Goal: Information Seeking & Learning: Learn about a topic

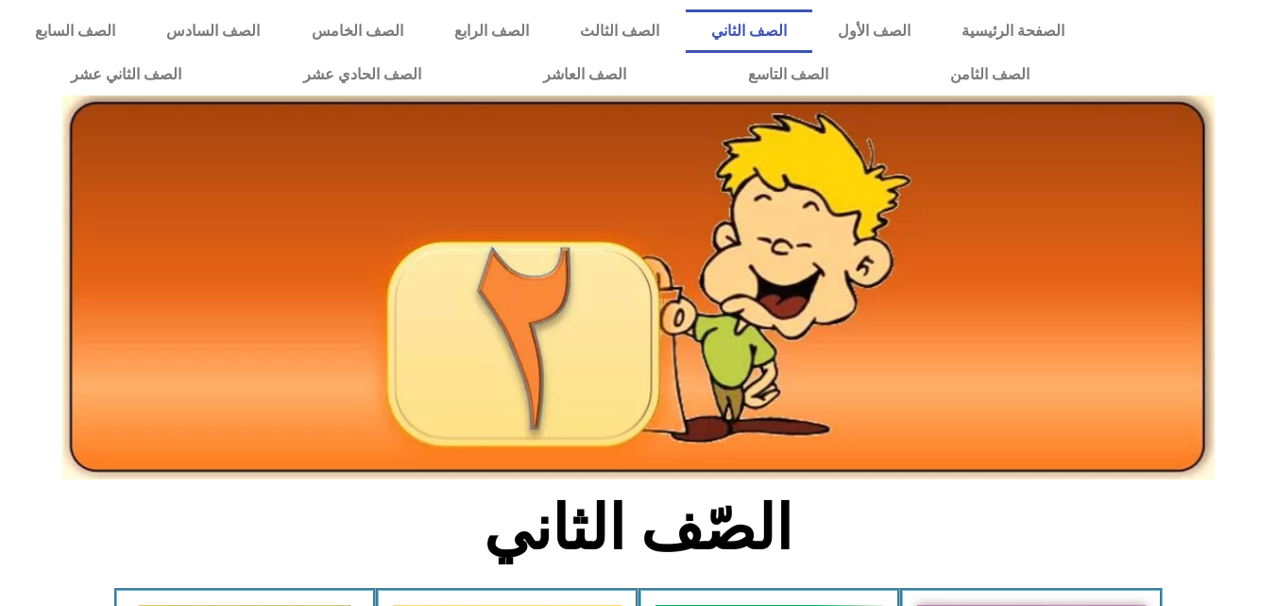
scroll to position [426, 0]
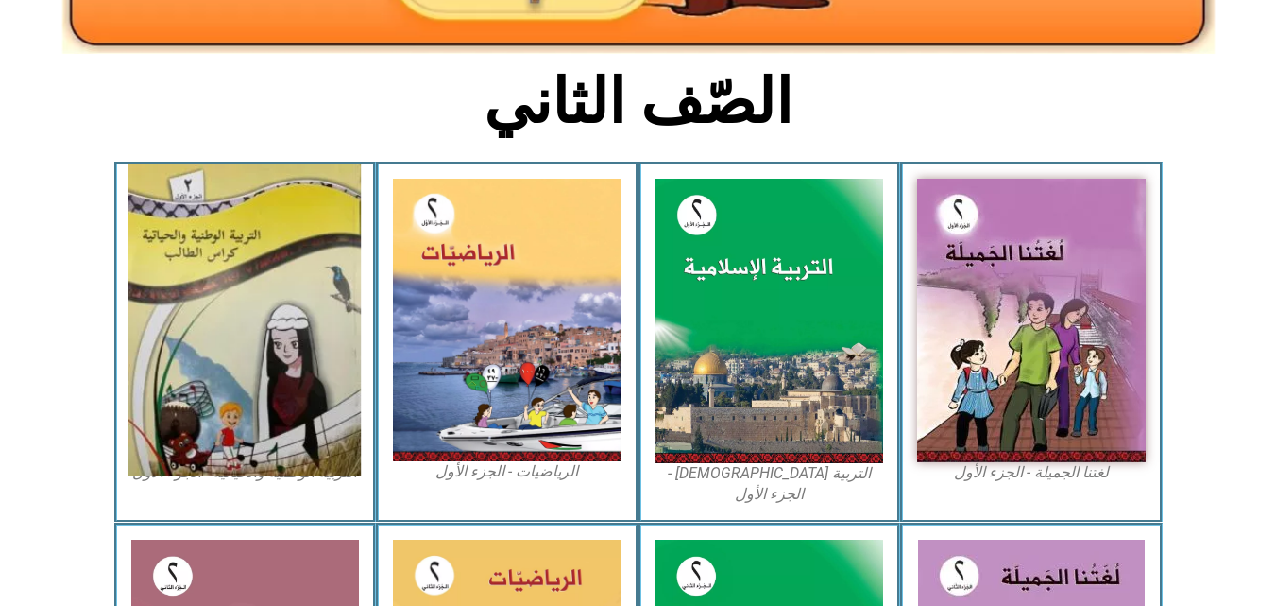
click at [204, 354] on img at bounding box center [244, 320] width 232 height 312
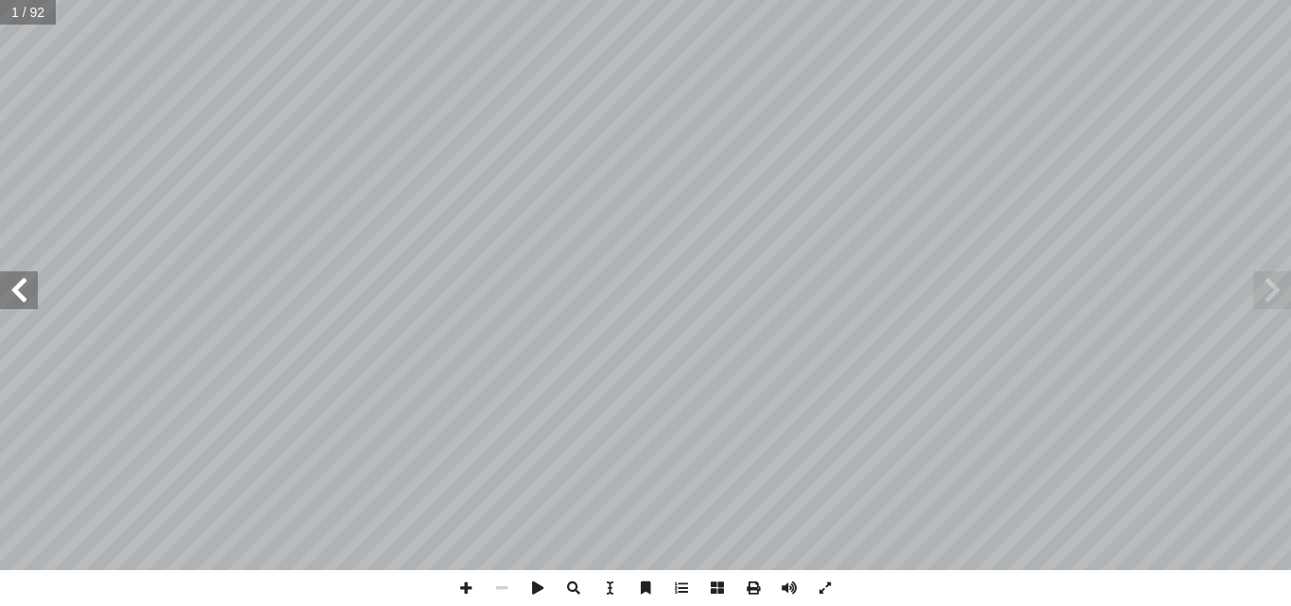
click at [14, 281] on span at bounding box center [19, 290] width 38 height 38
click at [26, 300] on span at bounding box center [19, 290] width 38 height 38
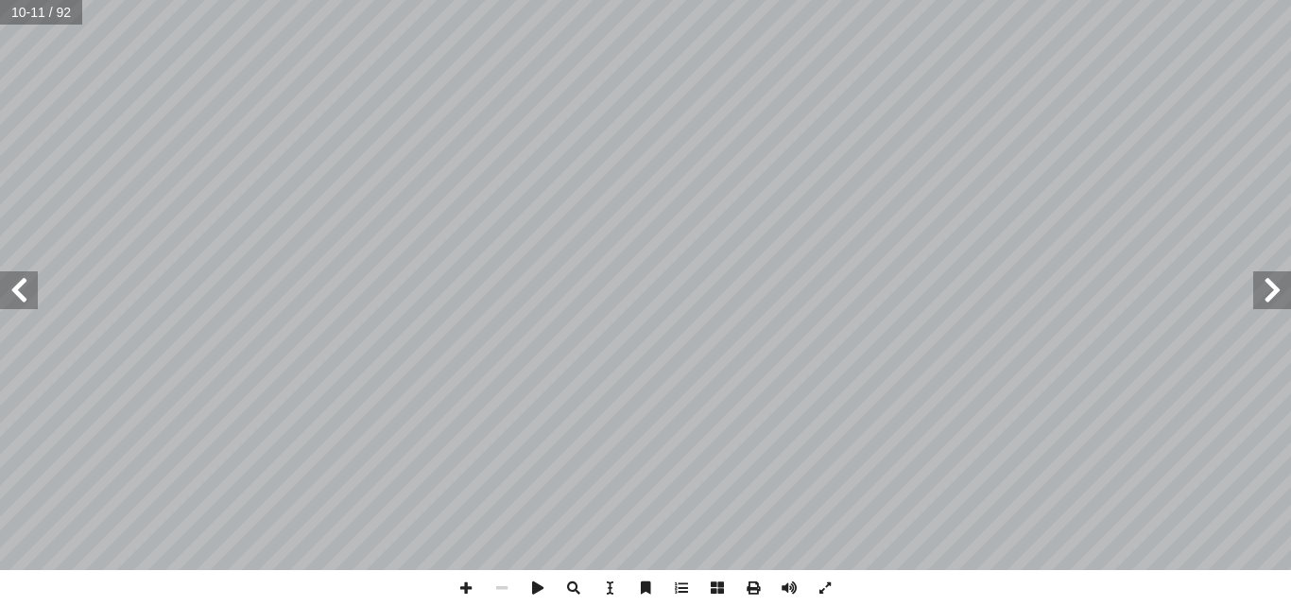
click at [9, 286] on span at bounding box center [19, 290] width 38 height 38
click at [10, 302] on span at bounding box center [19, 290] width 38 height 38
click at [12, 283] on span at bounding box center [19, 290] width 38 height 38
click at [5, 292] on span at bounding box center [19, 290] width 38 height 38
click at [456, 583] on span at bounding box center [466, 588] width 36 height 36
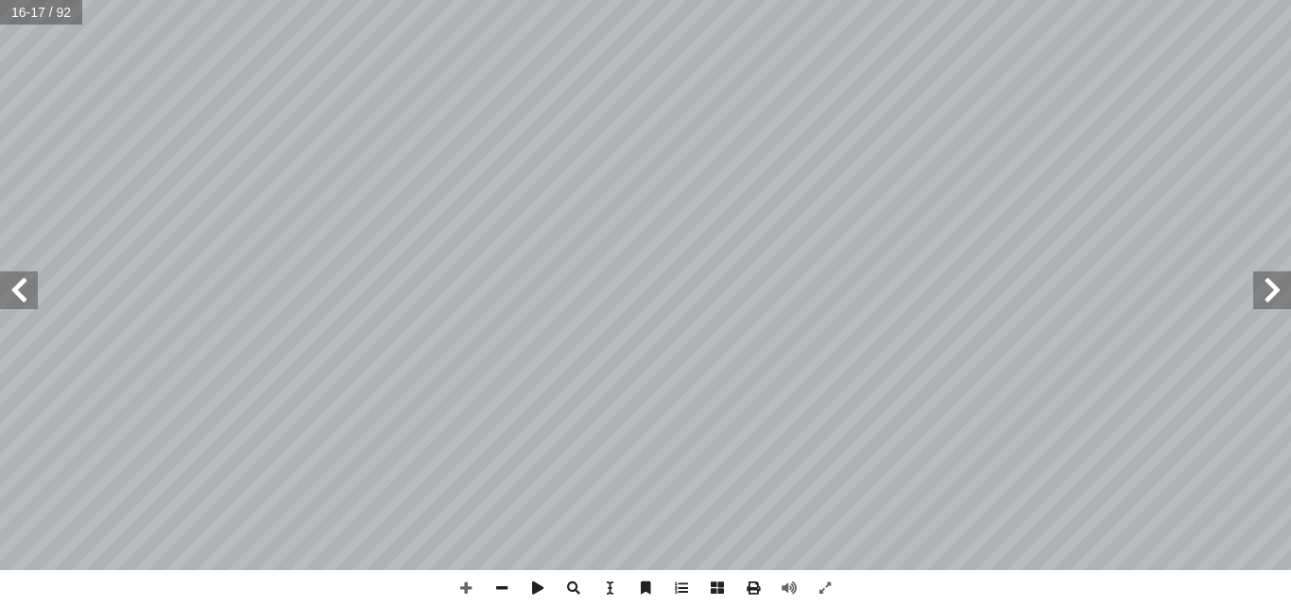
click at [26, 286] on span at bounding box center [19, 290] width 38 height 38
click at [12, 279] on span at bounding box center [19, 290] width 38 height 38
